Goal: Information Seeking & Learning: Learn about a topic

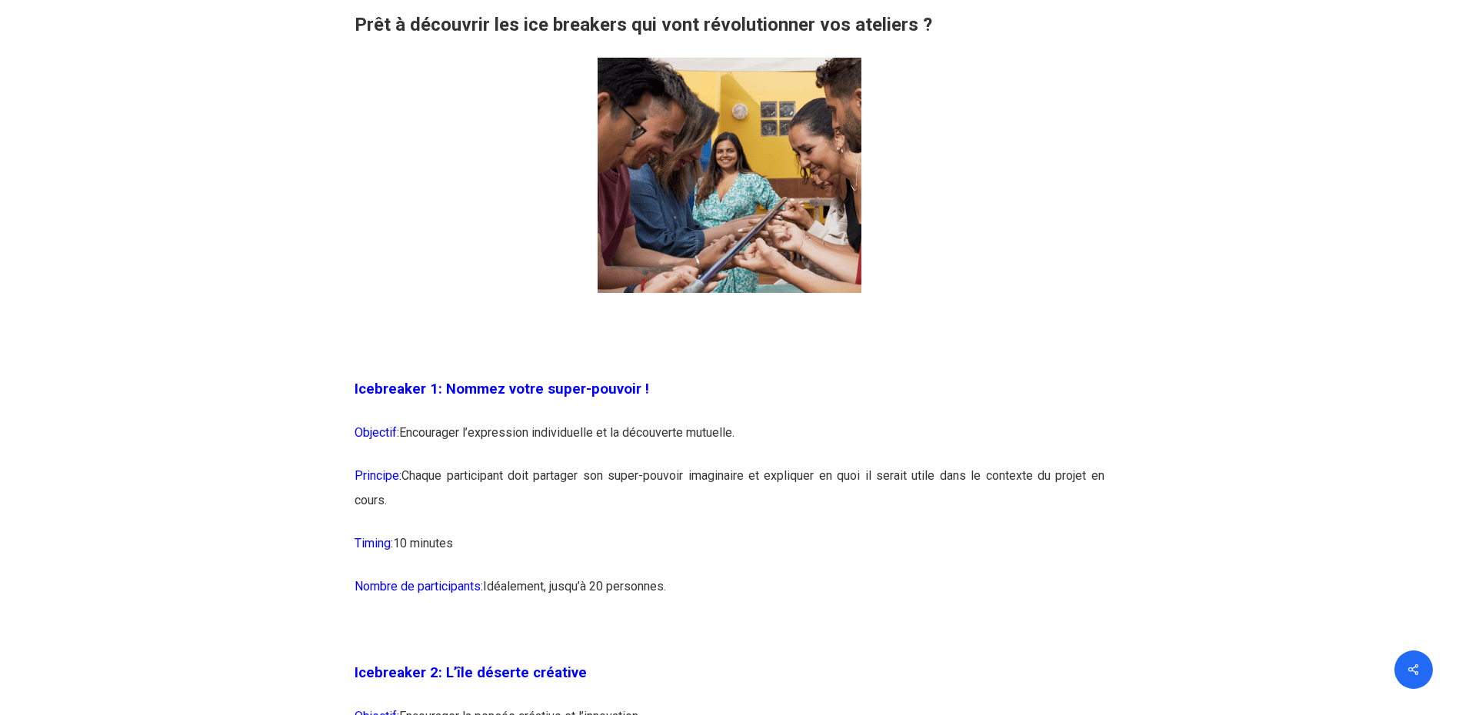
scroll to position [1231, 0]
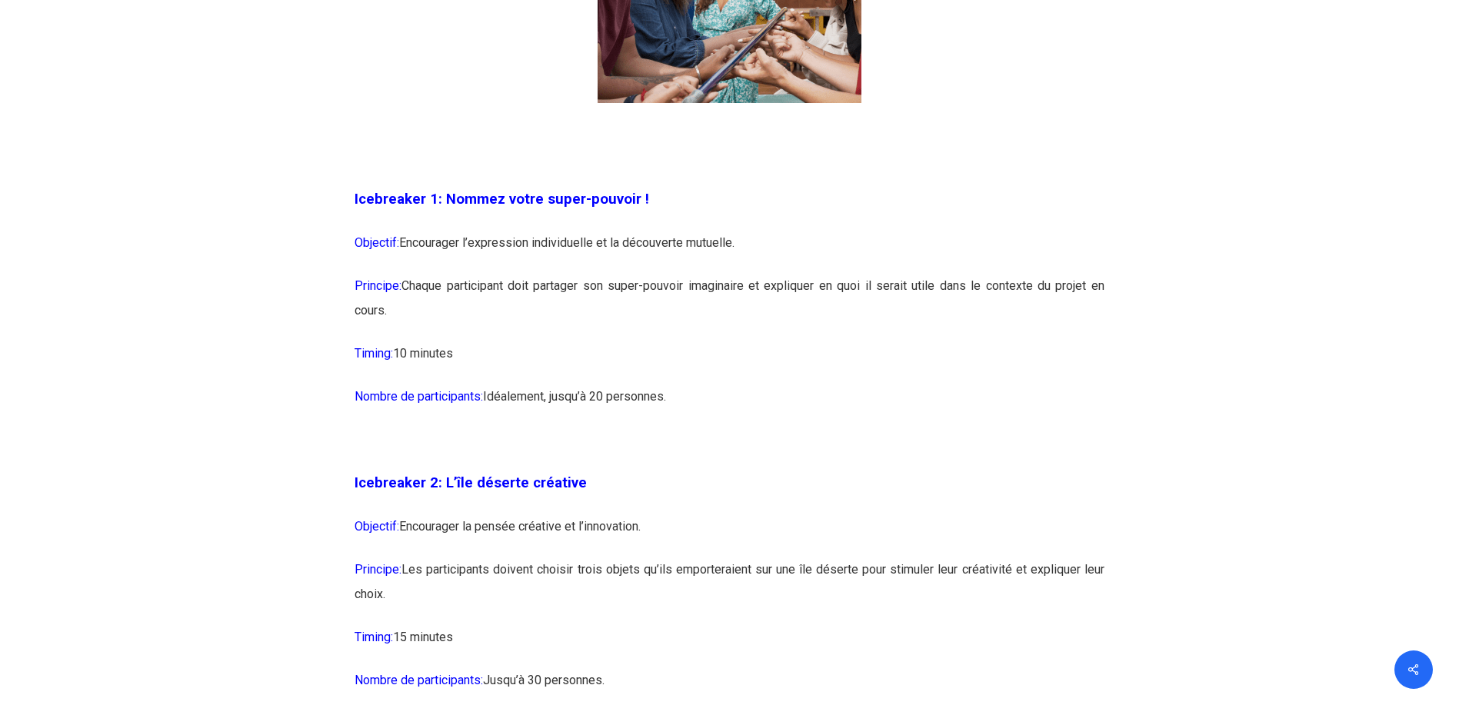
click at [654, 283] on p "Principe: Chaque participant doit partager son super-pouvoir imaginaire et expl…" at bounding box center [730, 308] width 750 height 68
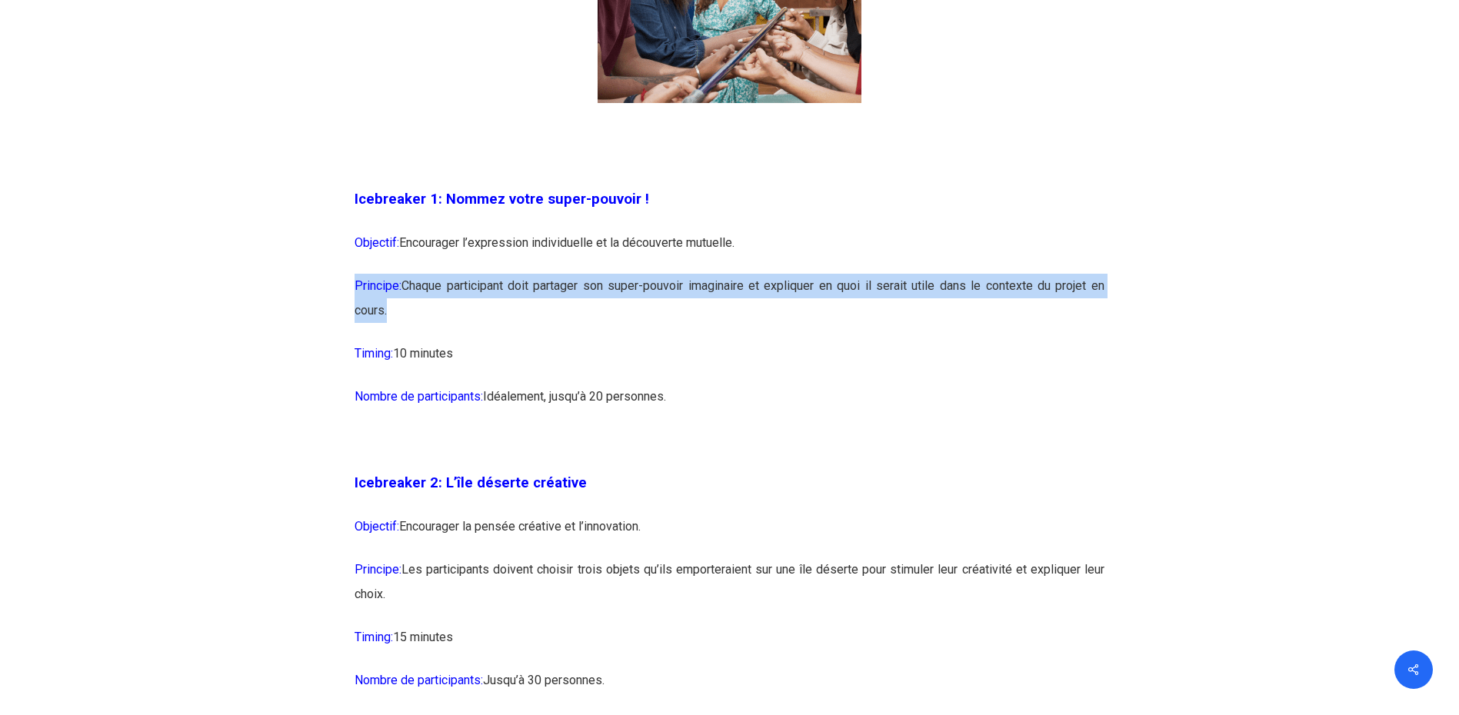
click at [654, 283] on p "Principe: Chaque participant doit partager son super-pouvoir imaginaire et expl…" at bounding box center [730, 308] width 750 height 68
click at [922, 322] on p "Principe: Chaque participant doit partager son super-pouvoir imaginaire et expl…" at bounding box center [730, 308] width 750 height 68
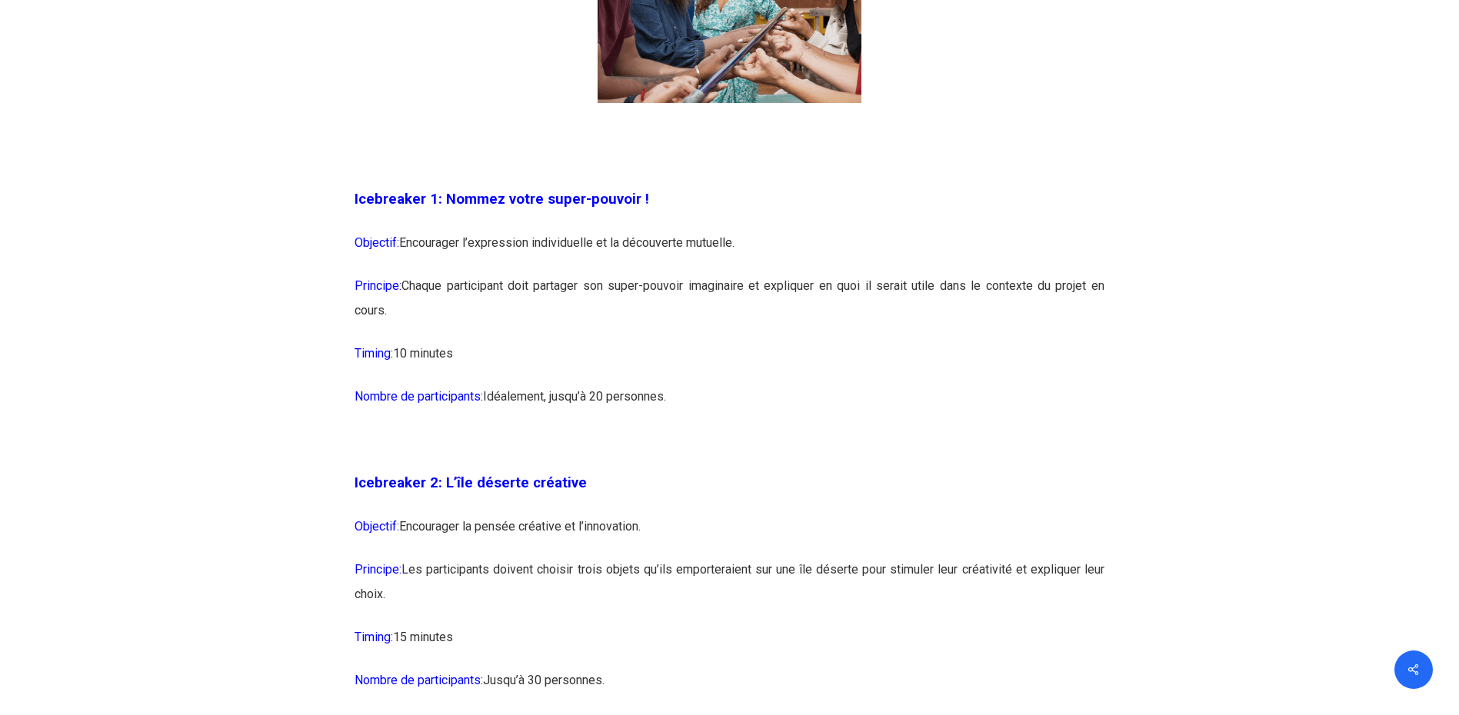
click at [922, 322] on p "Principe: Chaque participant doit partager son super-pouvoir imaginaire et expl…" at bounding box center [730, 308] width 750 height 68
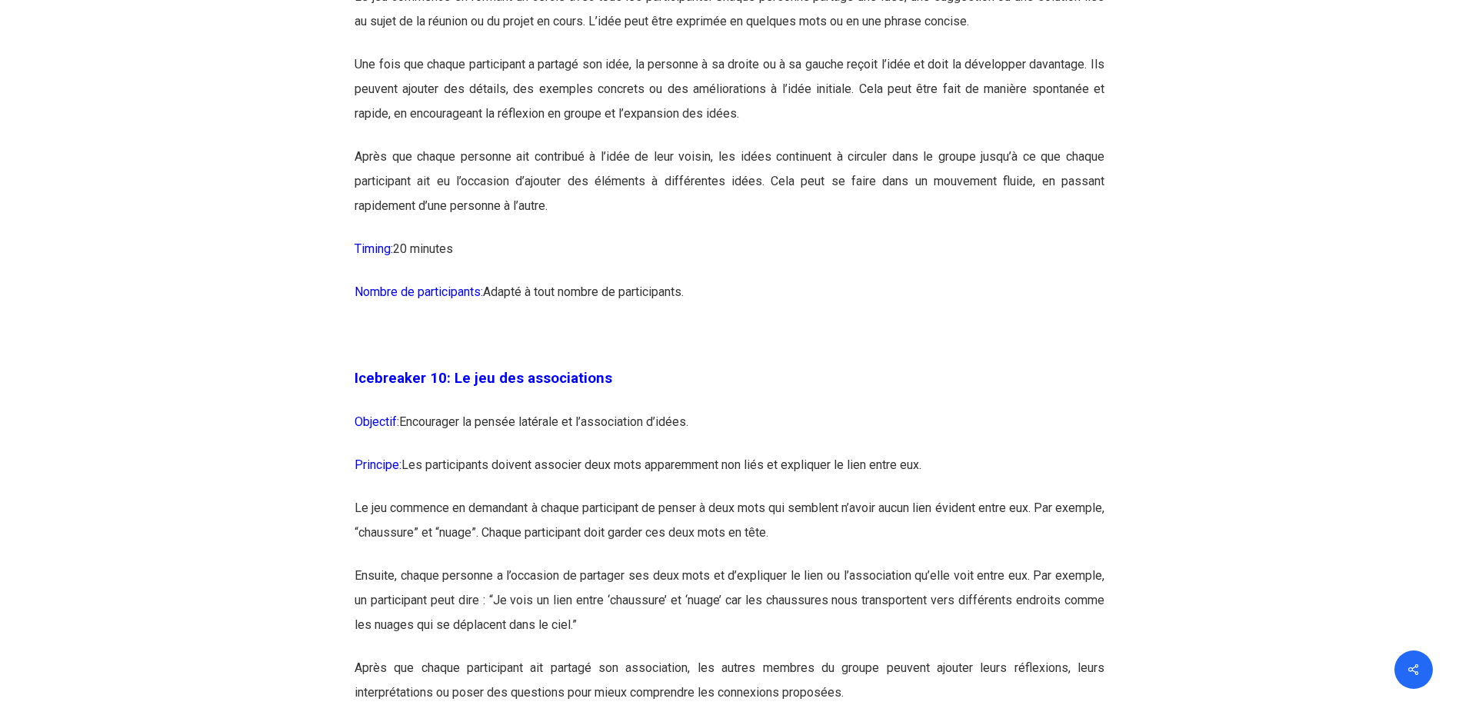
scroll to position [5384, 0]
